Goal: Information Seeking & Learning: Learn about a topic

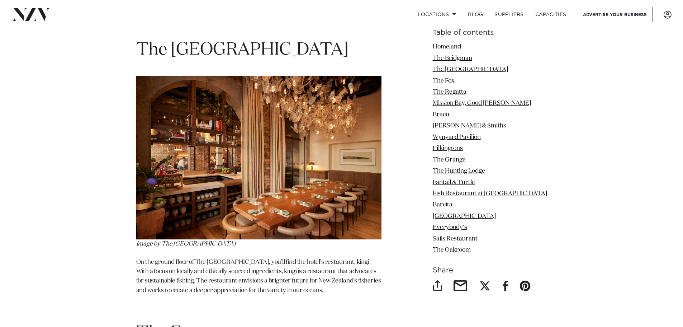
scroll to position [1471, 0]
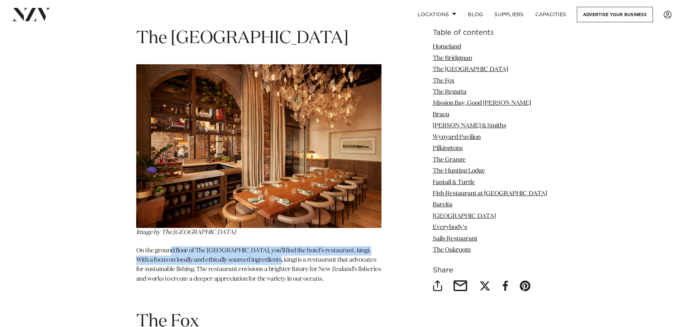
drag, startPoint x: 171, startPoint y: 252, endPoint x: 272, endPoint y: 258, distance: 100.9
click at [272, 258] on p "On the ground floor of The [GEOGRAPHIC_DATA], you’ll find the hotel’s restauran…" at bounding box center [258, 265] width 245 height 38
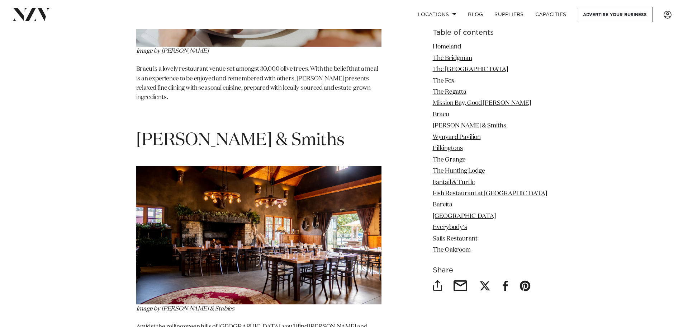
scroll to position [2798, 0]
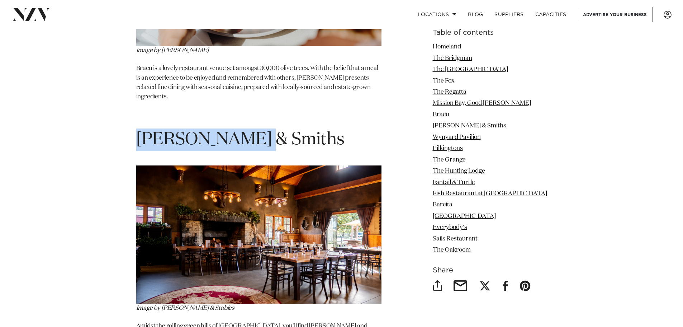
drag, startPoint x: 254, startPoint y: 95, endPoint x: 139, endPoint y: 96, distance: 114.8
click at [139, 131] on span "[PERSON_NAME] & Smiths" at bounding box center [240, 139] width 208 height 17
copy span "[PERSON_NAME] & Smiths"
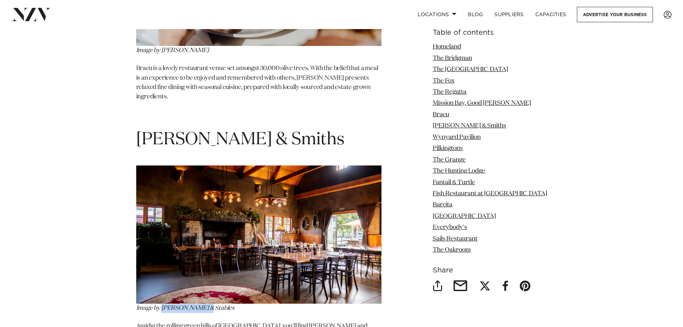
drag, startPoint x: 206, startPoint y: 269, endPoint x: 162, endPoint y: 265, distance: 43.5
click at [162, 265] on p "Image by [PERSON_NAME] & Stables" at bounding box center [258, 238] width 245 height 147
copy span "[PERSON_NAME] & Stables"
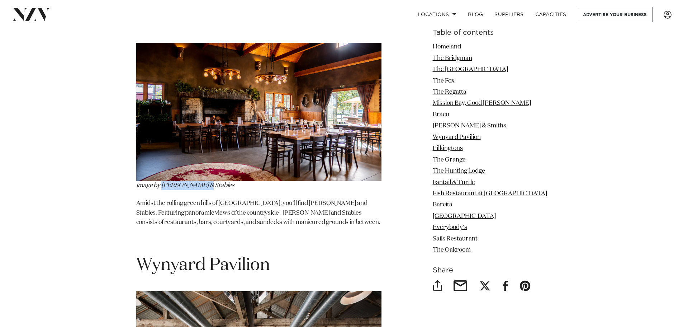
scroll to position [2941, 0]
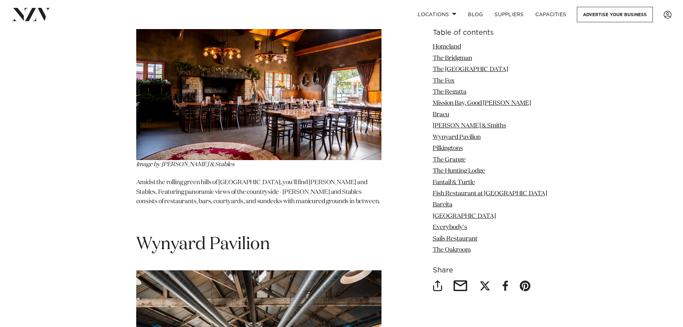
click at [223, 178] on p "Amidst the rolling green hills of [GEOGRAPHIC_DATA], you'll find [PERSON_NAME] …" at bounding box center [258, 192] width 245 height 28
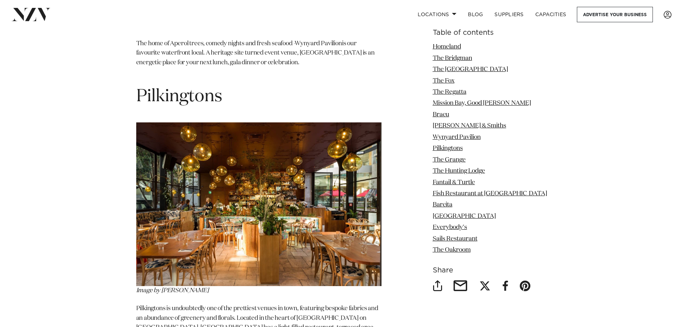
scroll to position [3372, 0]
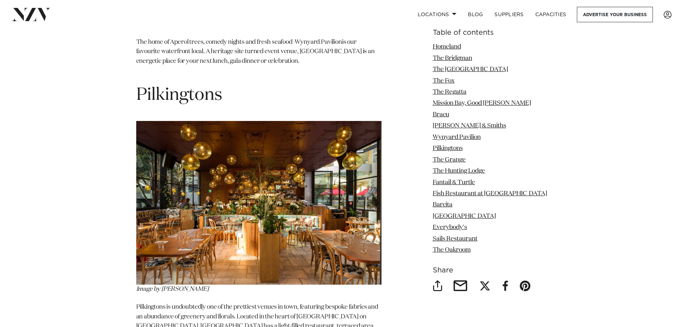
click at [219, 86] on span "Pilkingtons" at bounding box center [179, 94] width 86 height 17
drag, startPoint x: 186, startPoint y: 61, endPoint x: 162, endPoint y: 59, distance: 23.8
click at [141, 84] on h1 "Pilkingtons" at bounding box center [258, 95] width 245 height 23
copy span "Pilkingtons"
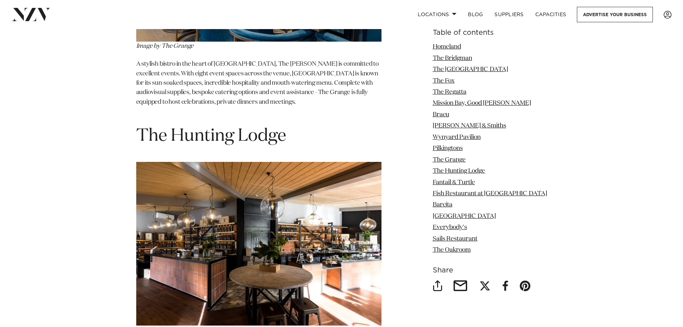
scroll to position [3910, 0]
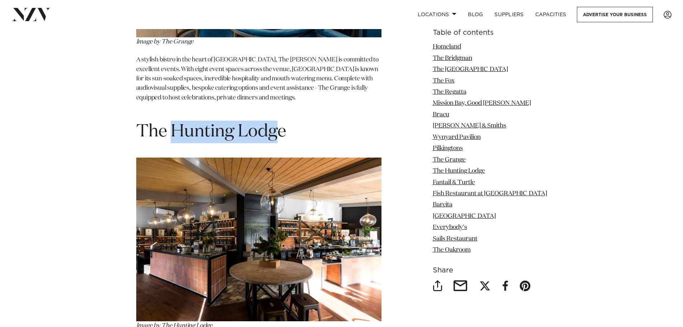
drag, startPoint x: 281, startPoint y: 94, endPoint x: 173, endPoint y: 88, distance: 108.8
click at [173, 123] on span "The Hunting Lodge" at bounding box center [211, 131] width 150 height 17
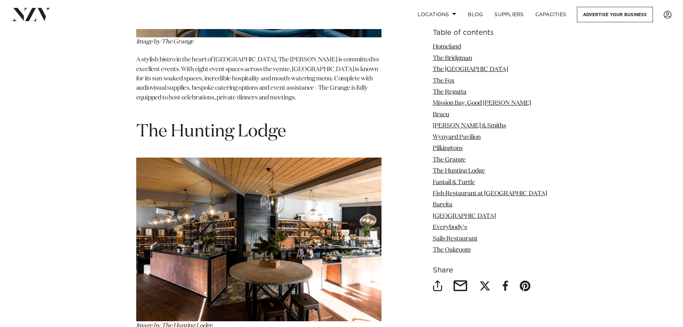
click at [293, 121] on h1 "The Hunting Lodge" at bounding box center [258, 132] width 245 height 23
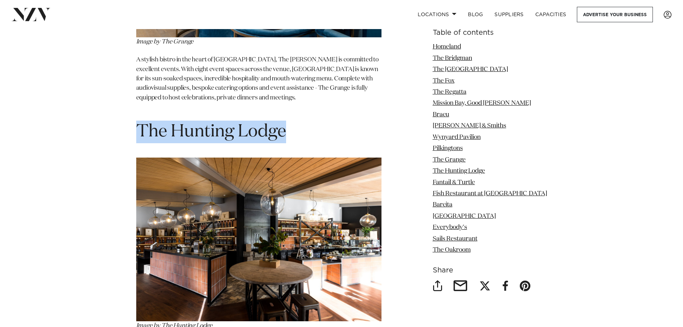
drag, startPoint x: 289, startPoint y: 90, endPoint x: 143, endPoint y: 68, distance: 147.6
click at [141, 121] on h1 "The Hunting Lodge" at bounding box center [258, 132] width 245 height 23
copy span "The Hunting Lodge"
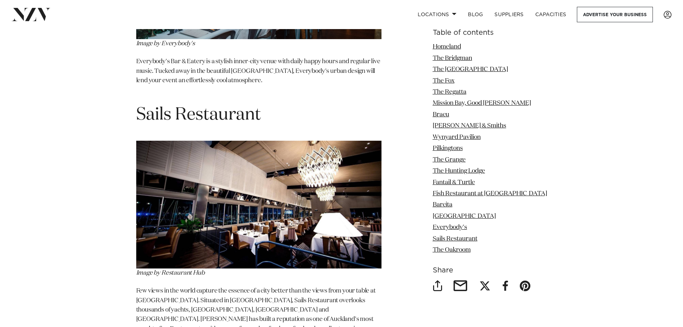
scroll to position [5667, 0]
